Goal: Subscribe to service/newsletter

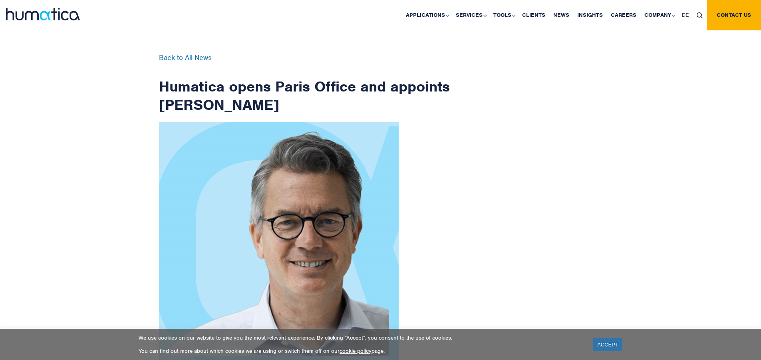
scroll to position [1274, 0]
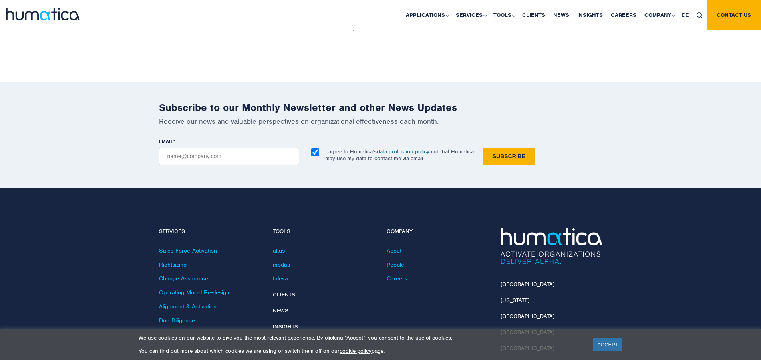
checkbox input "true"
type input "[EMAIL_ADDRESS][DOMAIN_NAME]"
click at [482, 148] on input "Subscribe" at bounding box center [508, 156] width 53 height 17
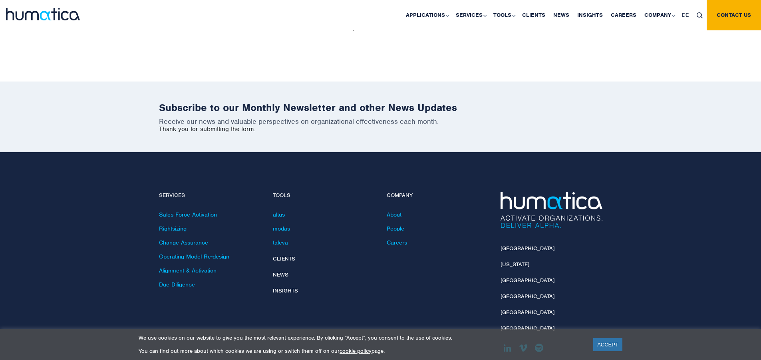
scroll to position [1238, 0]
